Goal: Task Accomplishment & Management: Manage account settings

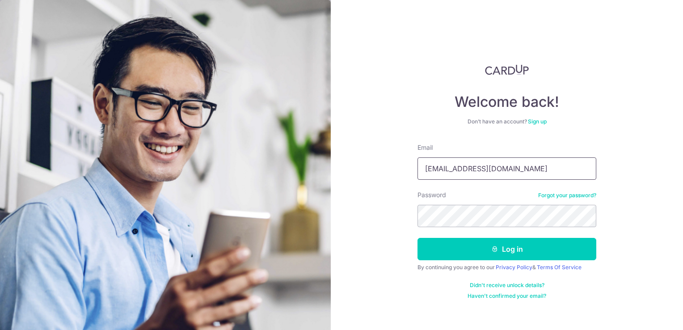
click at [514, 166] on input "[EMAIL_ADDRESS][DOMAIN_NAME]" at bounding box center [507, 168] width 179 height 22
type input "[EMAIL_ADDRESS][DOMAIN_NAME]"
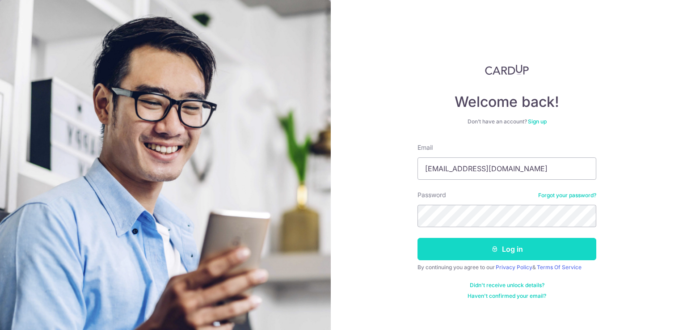
click at [518, 246] on button "Log in" at bounding box center [507, 249] width 179 height 22
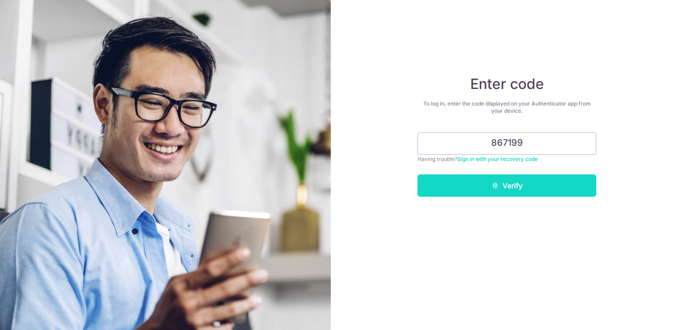
type input "867199"
click at [517, 187] on button "Verify" at bounding box center [507, 185] width 179 height 22
